Goal: Information Seeking & Learning: Learn about a topic

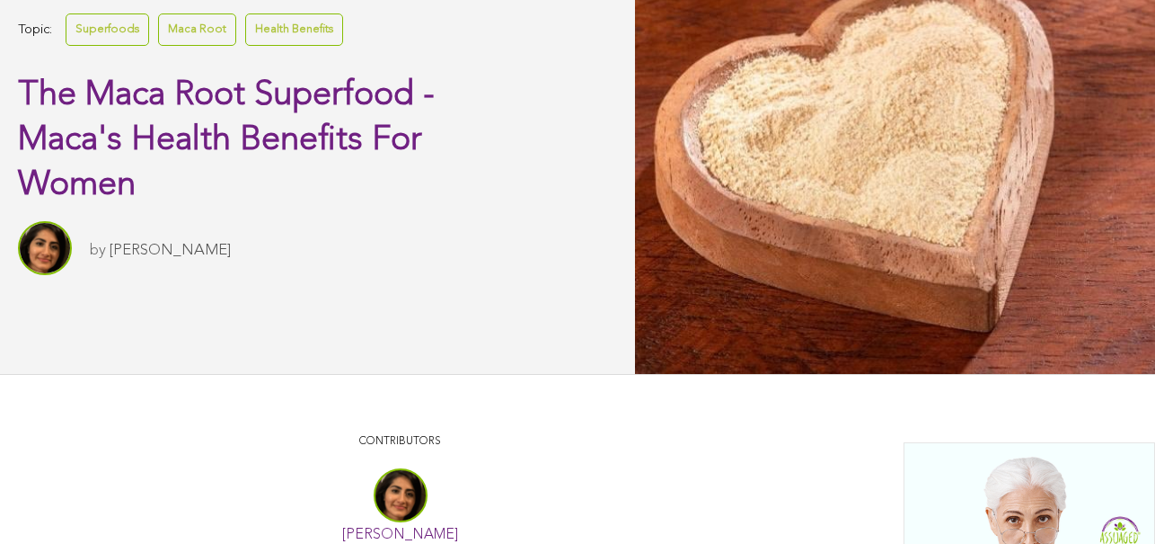
scroll to position [562, 0]
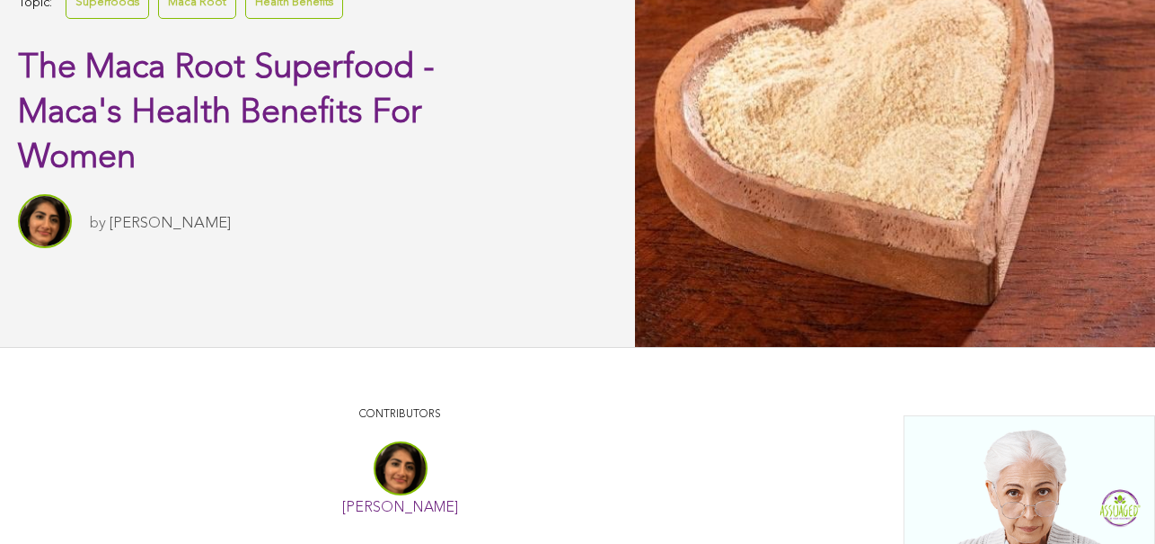
click at [296, 18] on link "Health Benefits" at bounding box center [294, 2] width 98 height 31
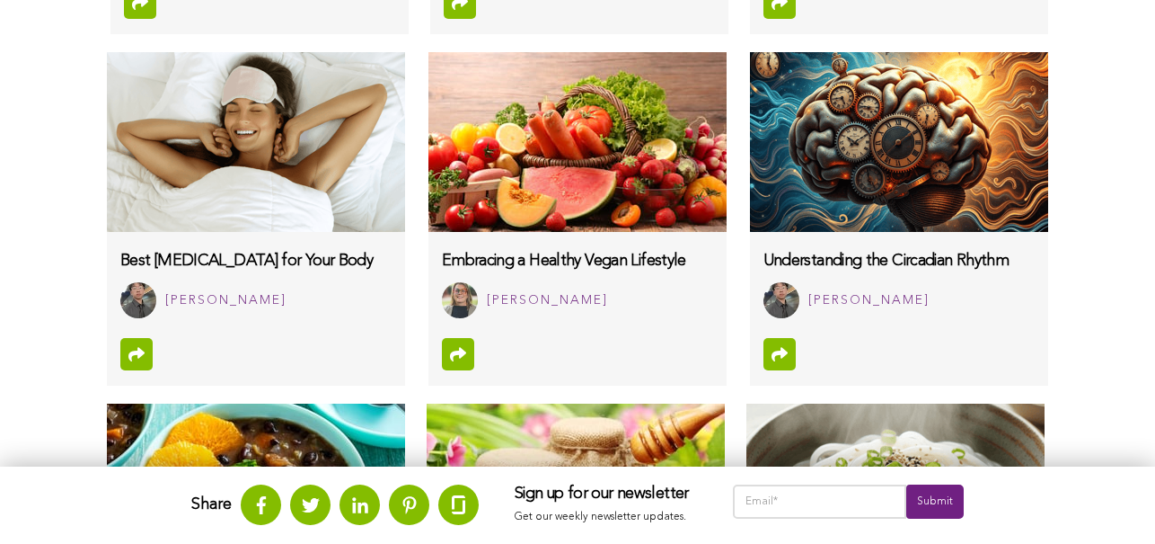
scroll to position [1207, 0]
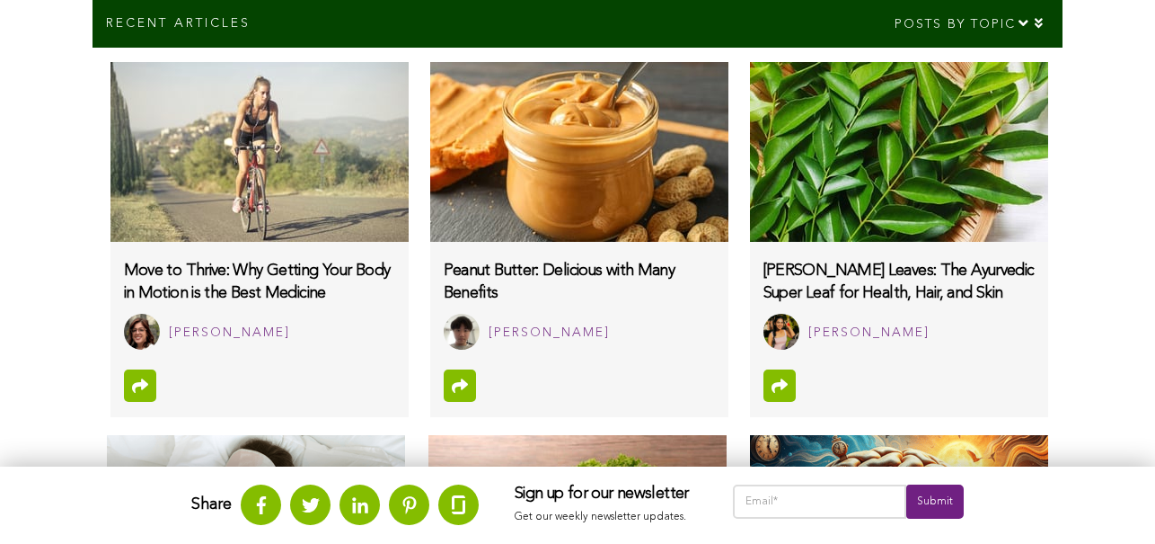
click at [763, 146] on img at bounding box center [899, 152] width 298 height 180
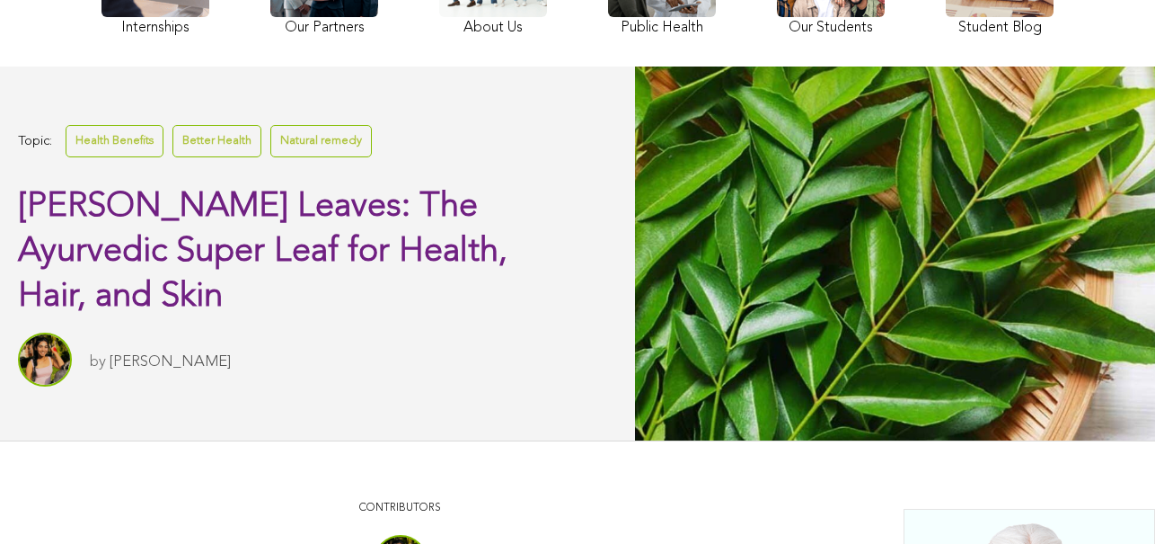
scroll to position [332, 0]
